Goal: Find specific page/section: Find specific page/section

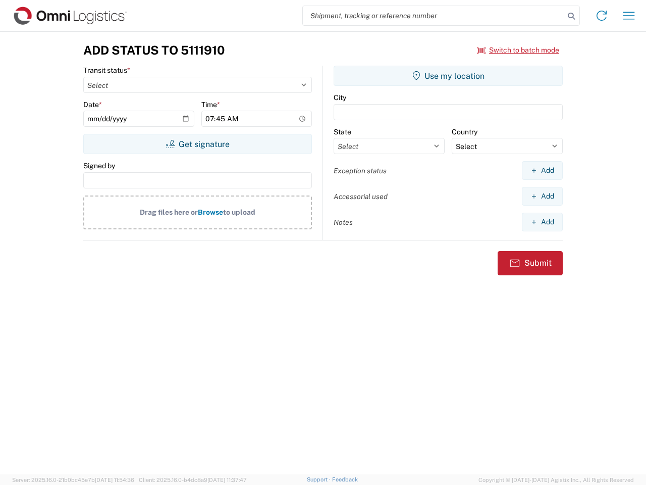
click at [434, 16] on input "search" at bounding box center [434, 15] width 262 height 19
click at [572, 16] on icon at bounding box center [572, 16] width 14 height 14
click at [602, 16] on icon at bounding box center [602, 16] width 16 height 16
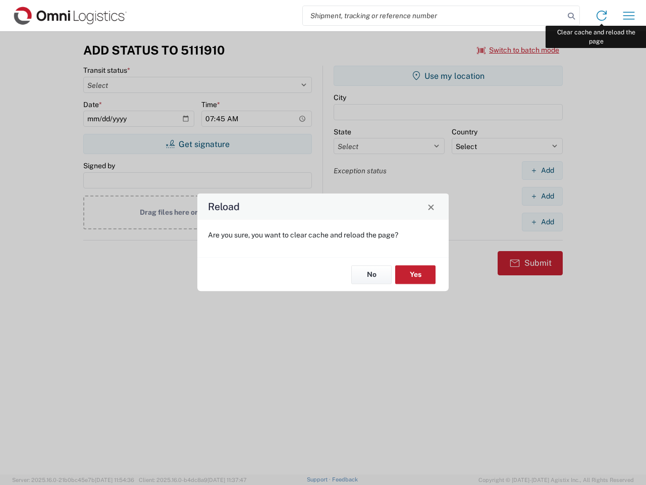
click at [629, 16] on div "Reload Are you sure, you want to clear cache and reload the page? No Yes" at bounding box center [323, 242] width 646 height 485
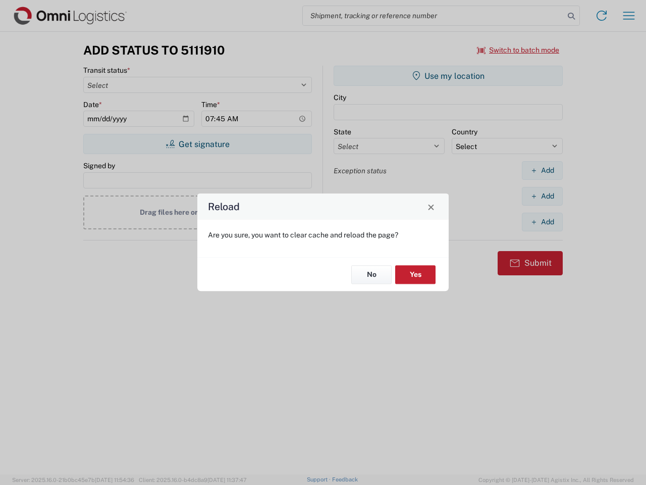
click at [519, 50] on div "Reload Are you sure, you want to clear cache and reload the page? No Yes" at bounding box center [323, 242] width 646 height 485
click at [197, 144] on div "Reload Are you sure, you want to clear cache and reload the page? No Yes" at bounding box center [323, 242] width 646 height 485
click at [448, 76] on div "Reload Are you sure, you want to clear cache and reload the page? No Yes" at bounding box center [323, 242] width 646 height 485
click at [542, 170] on div "Reload Are you sure, you want to clear cache and reload the page? No Yes" at bounding box center [323, 242] width 646 height 485
click at [542, 196] on div "Reload Are you sure, you want to clear cache and reload the page? No Yes" at bounding box center [323, 242] width 646 height 485
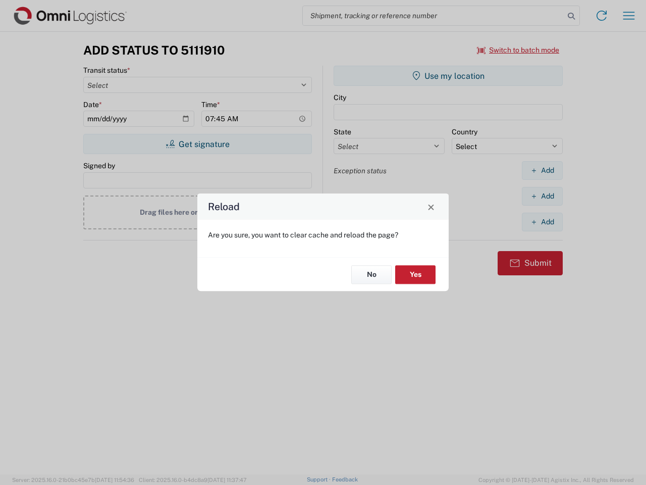
click at [542, 222] on div "Reload Are you sure, you want to clear cache and reload the page? No Yes" at bounding box center [323, 242] width 646 height 485
